Goal: Check status: Check status

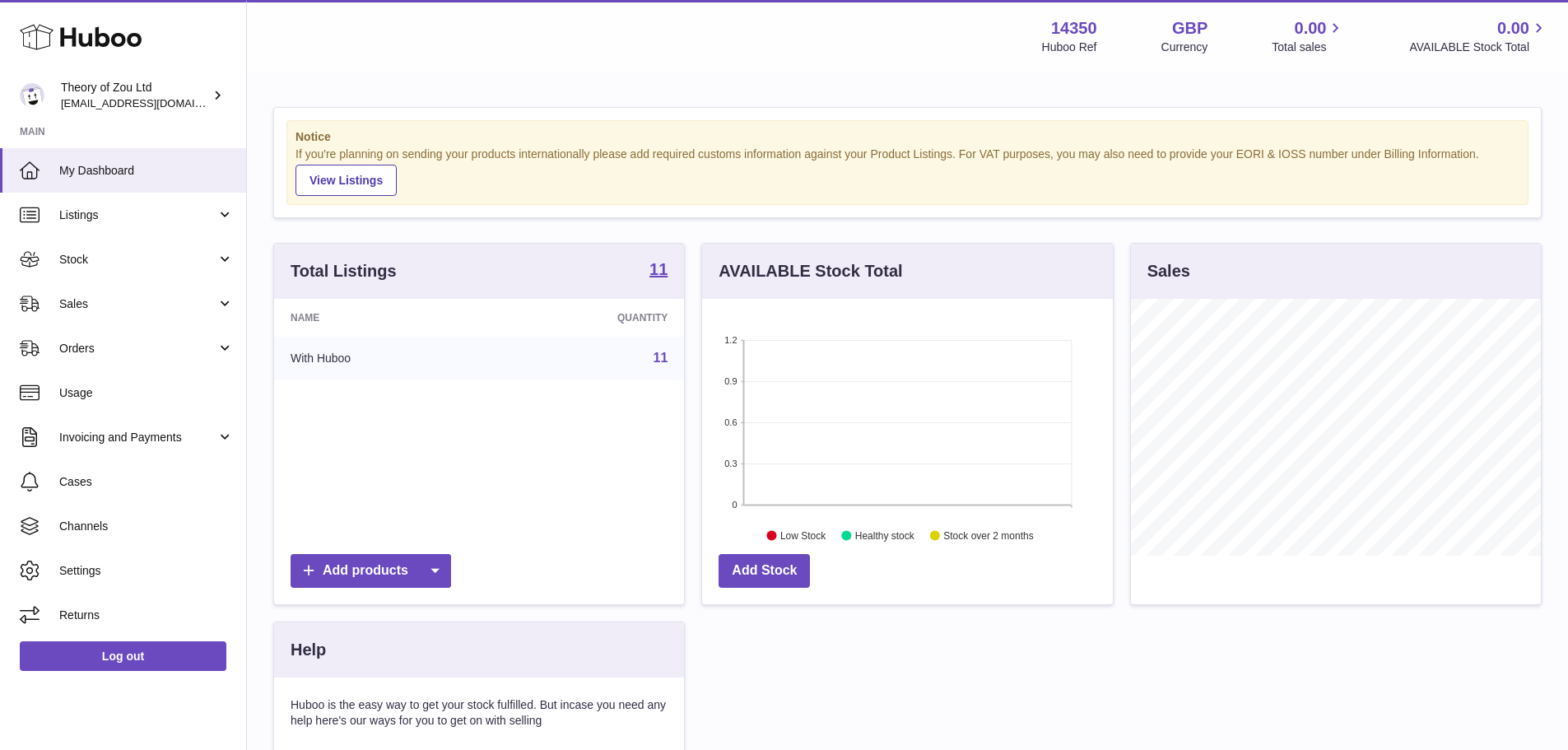
scroll to position [257, 410]
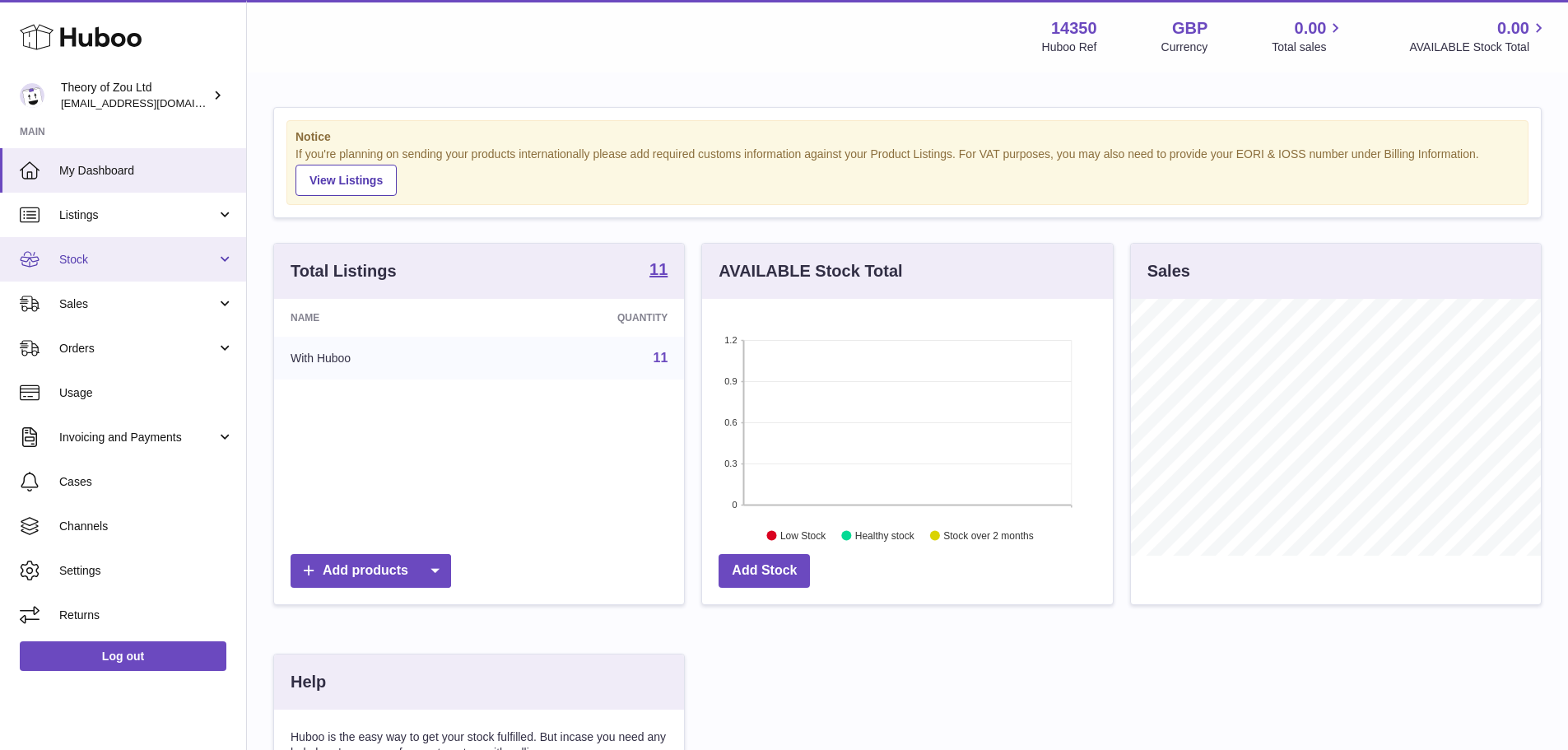
click at [115, 267] on link "Stock" at bounding box center [123, 260] width 246 height 45
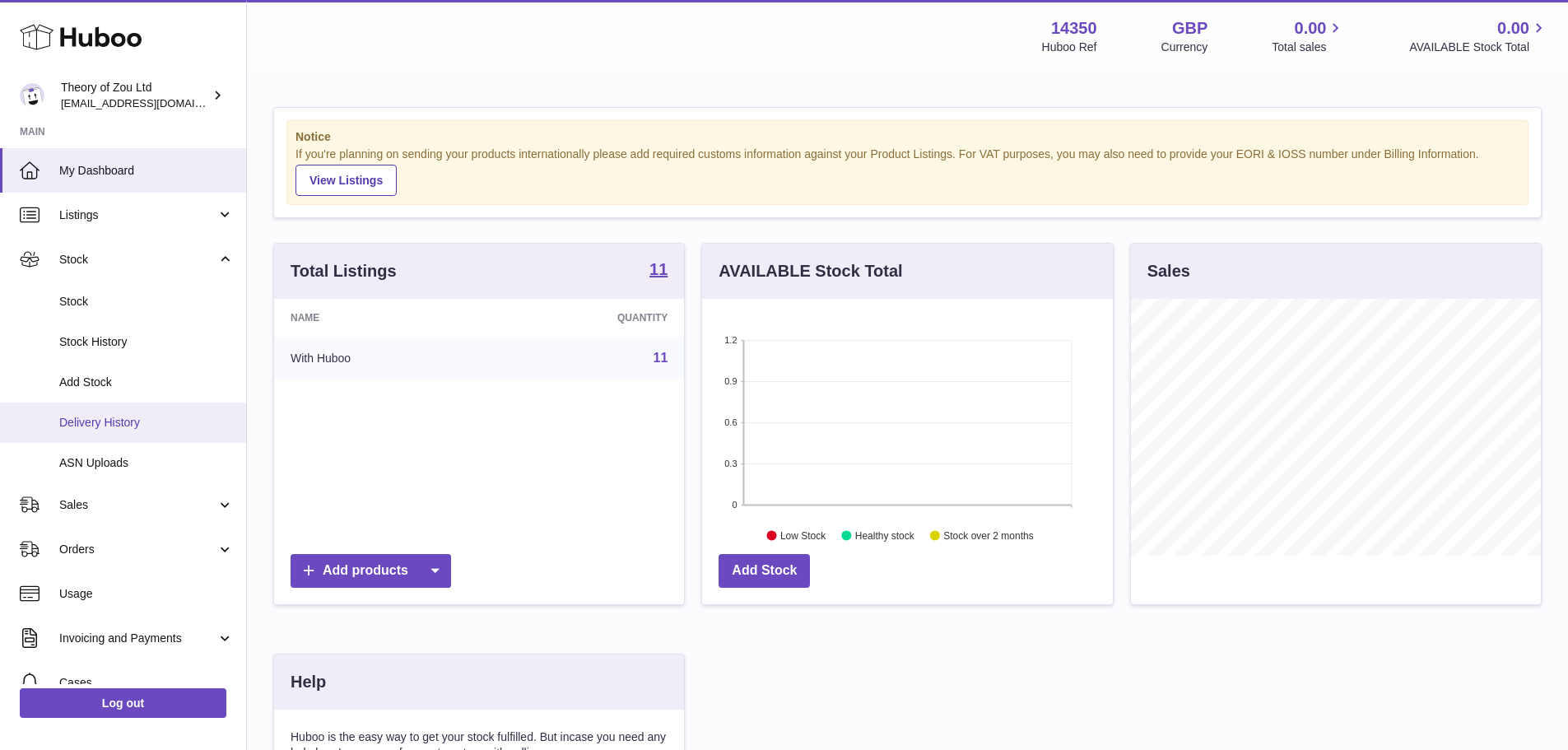
click at [123, 431] on link "Delivery History" at bounding box center [123, 422] width 246 height 40
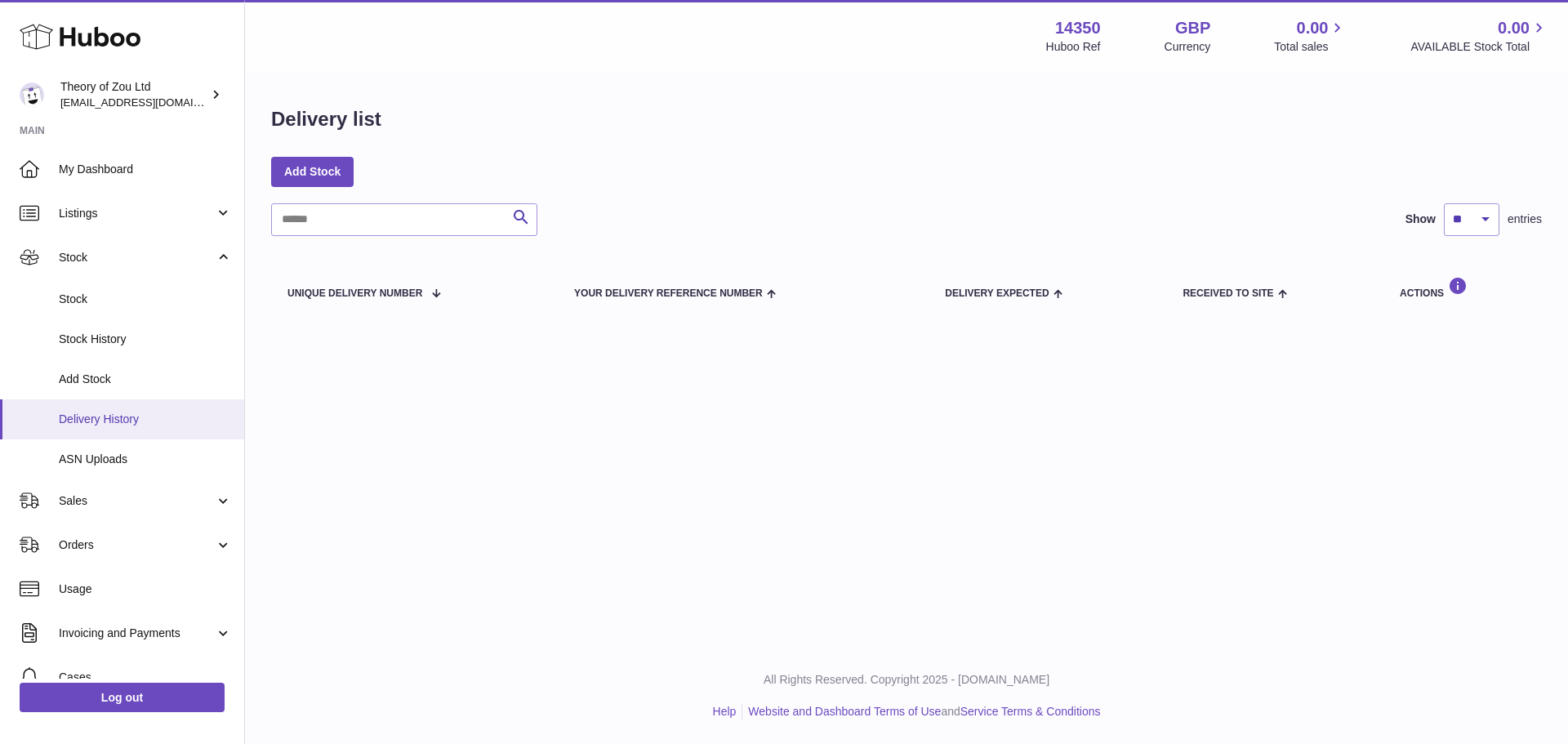
click at [115, 413] on span "Delivery History" at bounding box center [146, 419] width 174 height 16
click at [129, 341] on span "Stock History" at bounding box center [146, 339] width 174 height 16
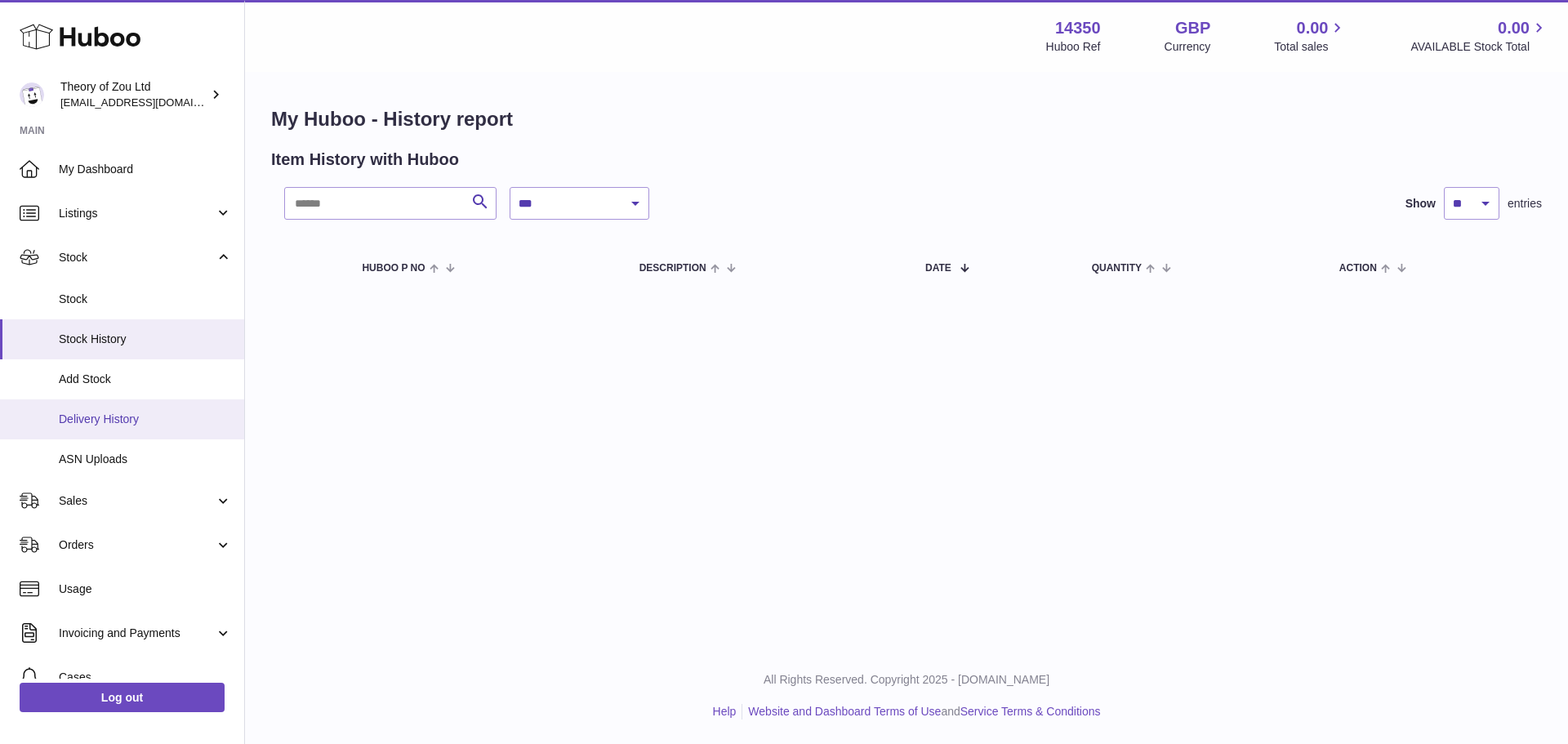
click at [118, 426] on span "Delivery History" at bounding box center [146, 419] width 174 height 16
